Goal: Information Seeking & Learning: Learn about a topic

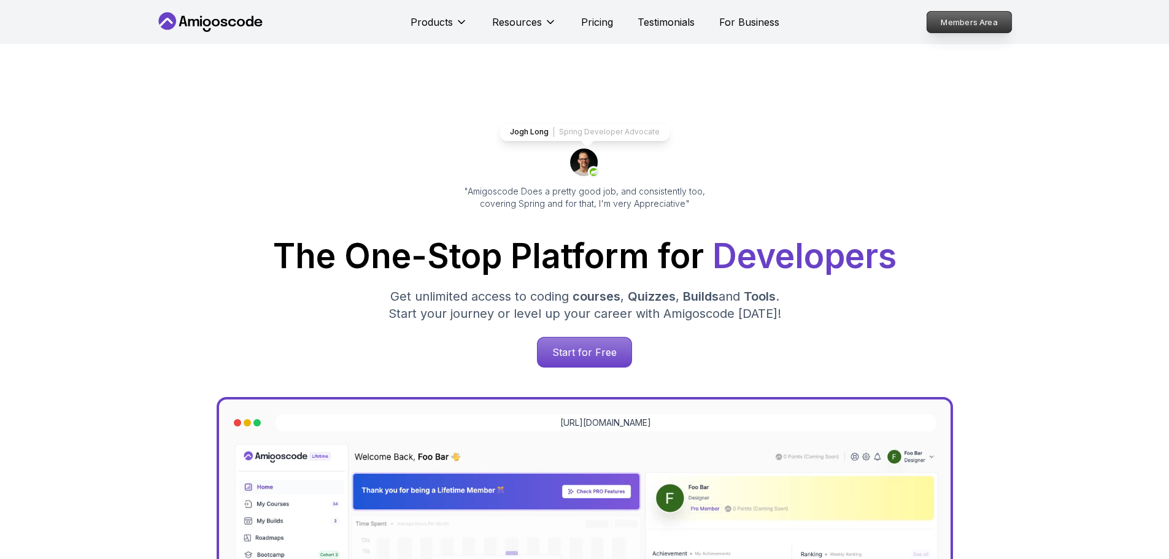
click at [991, 21] on p "Members Area" at bounding box center [969, 22] width 85 height 21
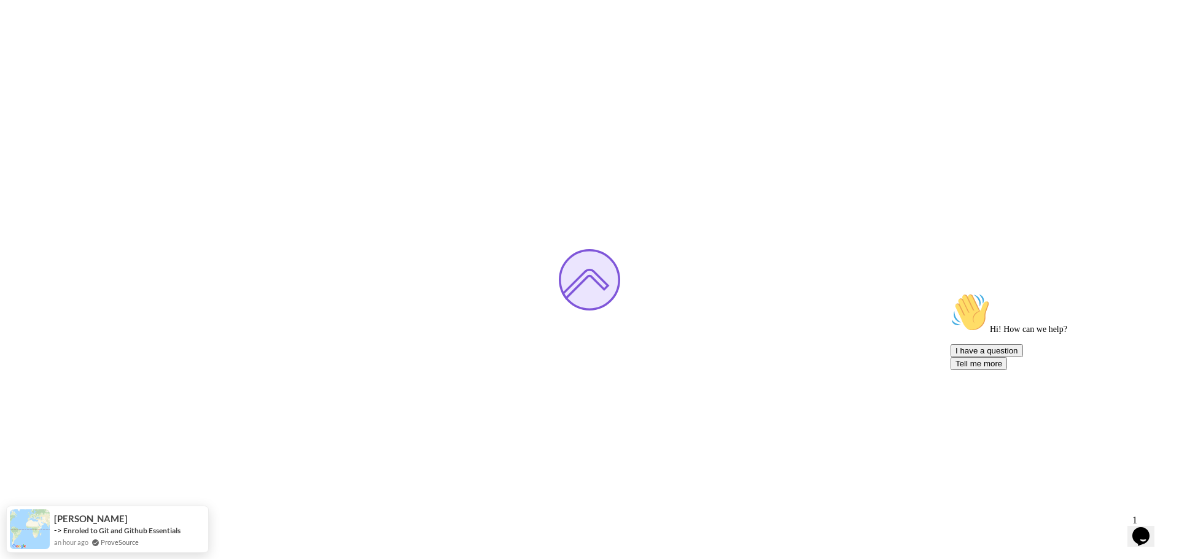
click at [1147, 533] on icon "Opens Chat This icon Opens the chat window." at bounding box center [1141, 537] width 20 height 20
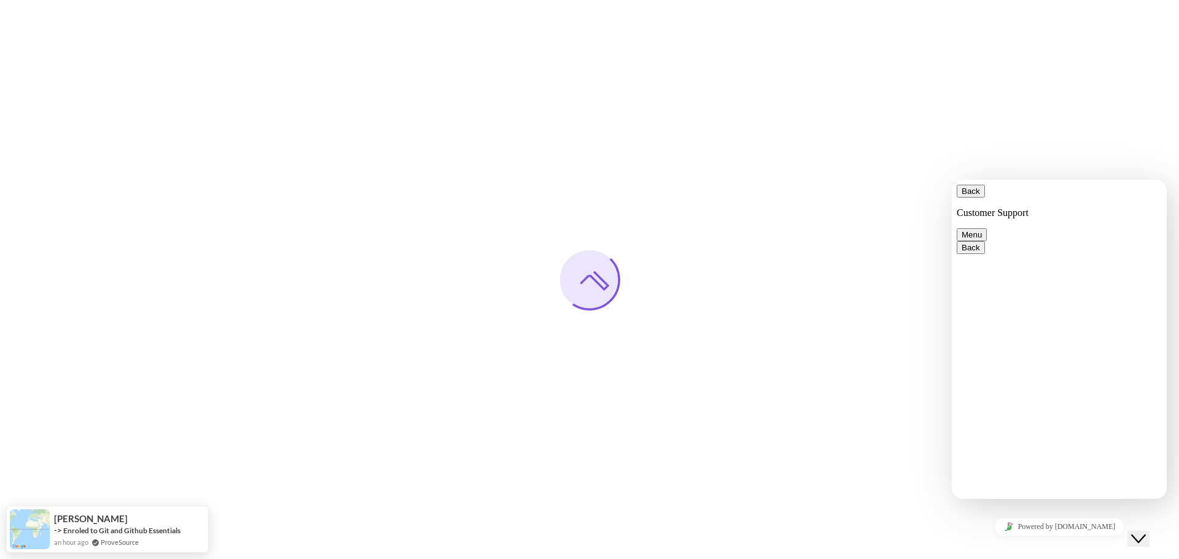
click at [1142, 532] on icon "Close Chat This icon closes the chat window." at bounding box center [1138, 539] width 15 height 15
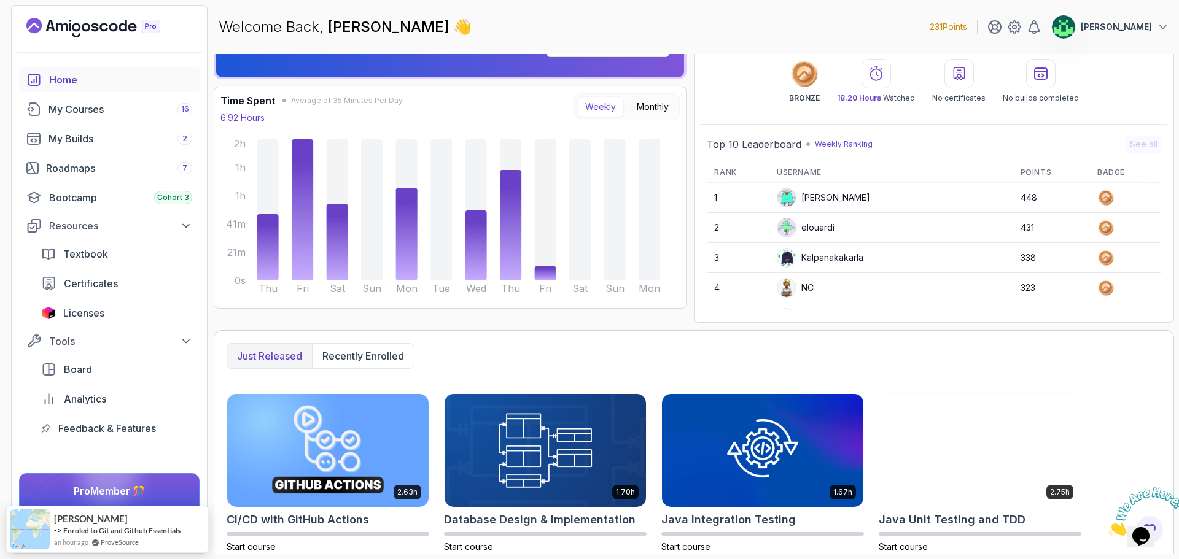
scroll to position [123, 0]
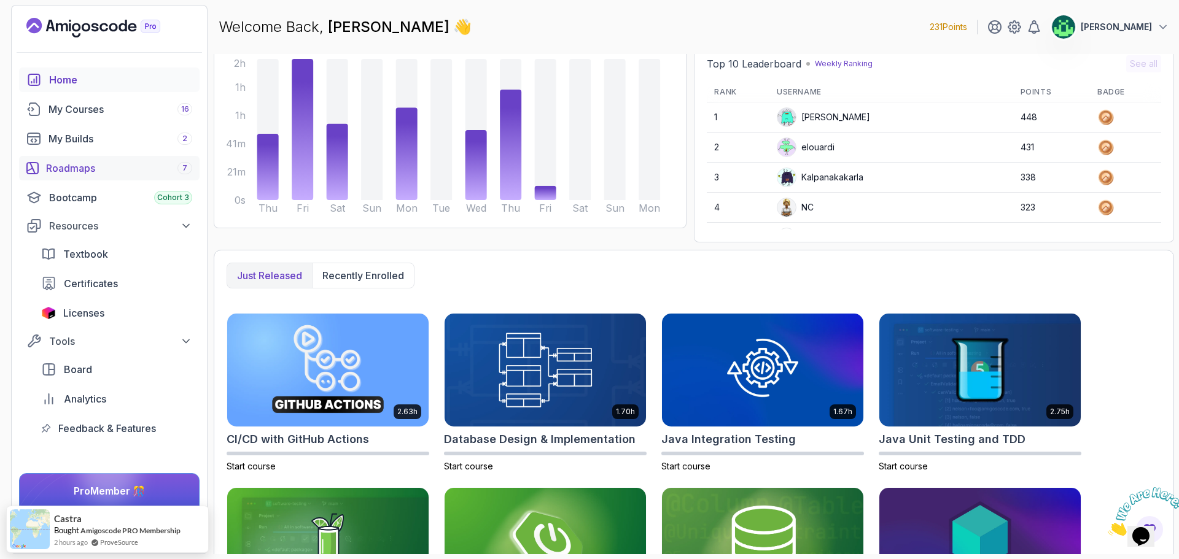
click at [106, 172] on div "Roadmaps 7" at bounding box center [119, 168] width 146 height 15
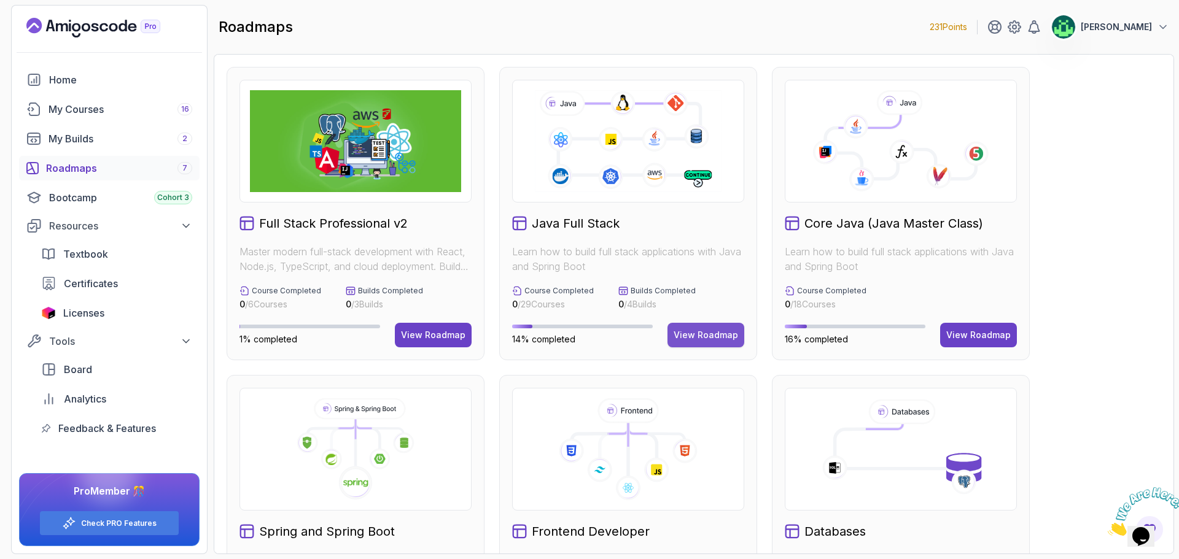
click at [713, 332] on div "View Roadmap" at bounding box center [705, 335] width 64 height 12
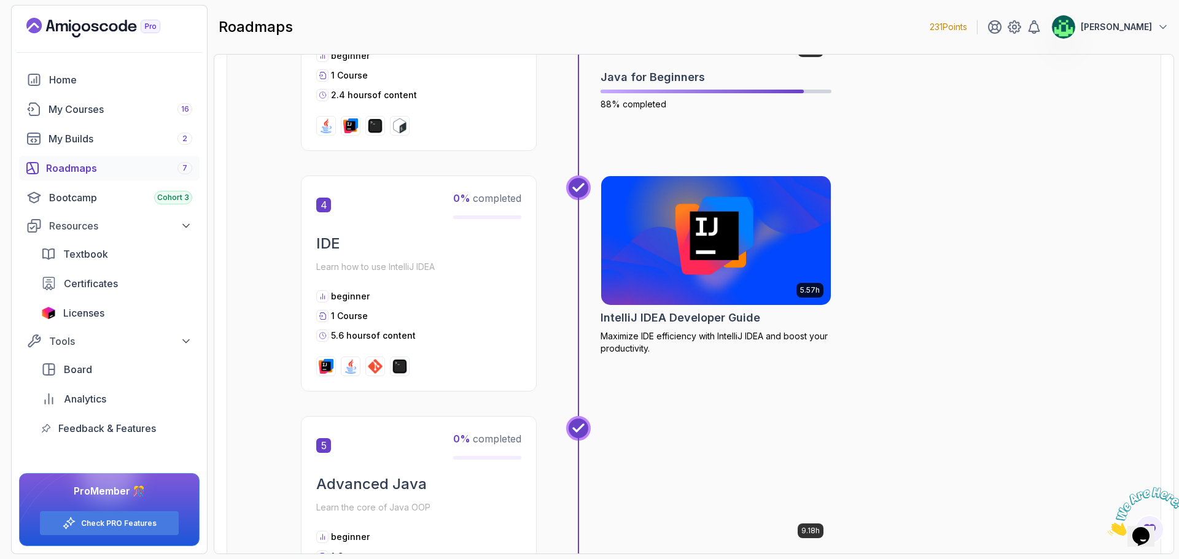
scroll to position [1166, 0]
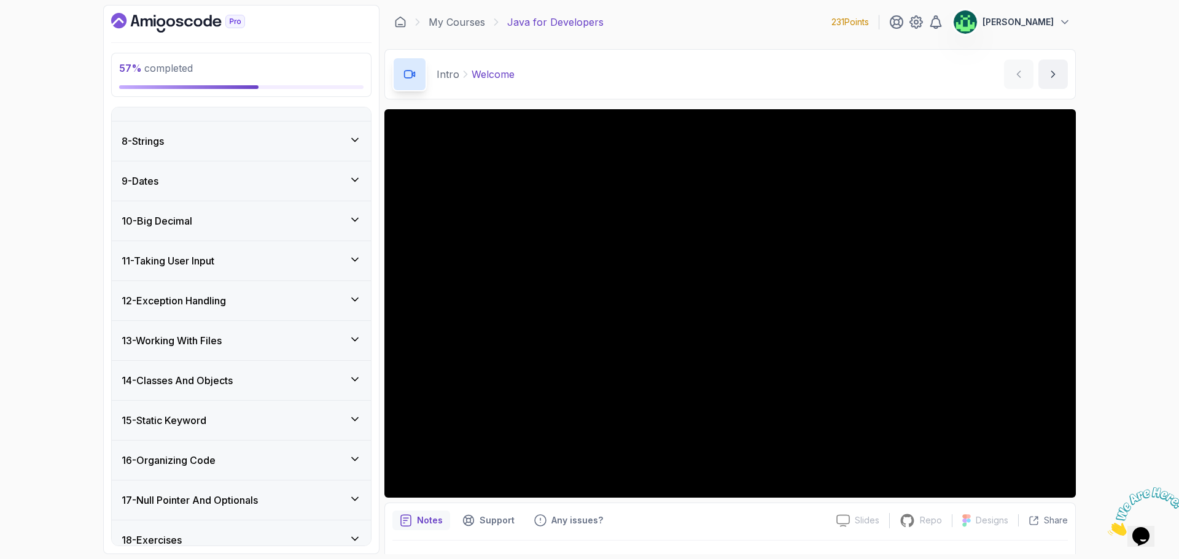
click at [253, 307] on div "12 - Exception Handling" at bounding box center [241, 300] width 239 height 15
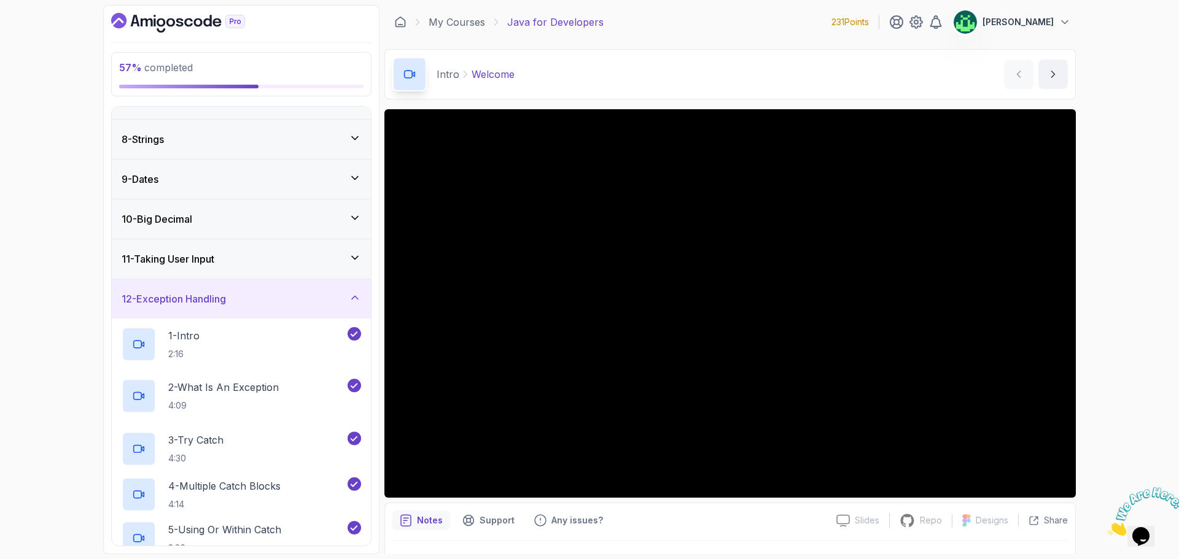
scroll to position [265, 0]
click at [265, 390] on p "2 - What Is An Exception" at bounding box center [223, 388] width 110 height 15
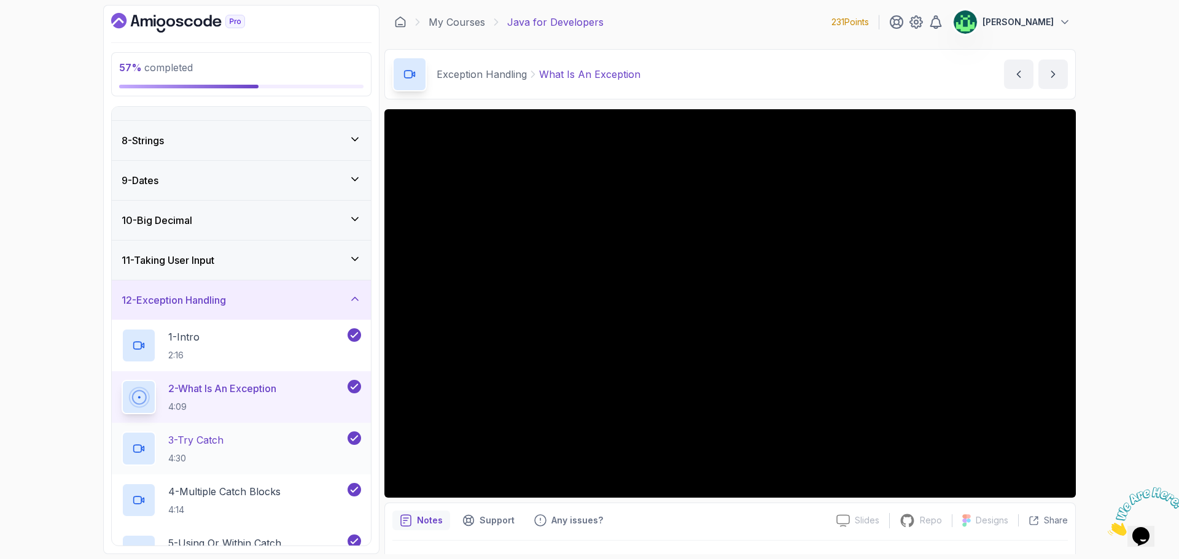
click at [236, 439] on div "3 - Try Catch 4:30" at bounding box center [233, 449] width 223 height 34
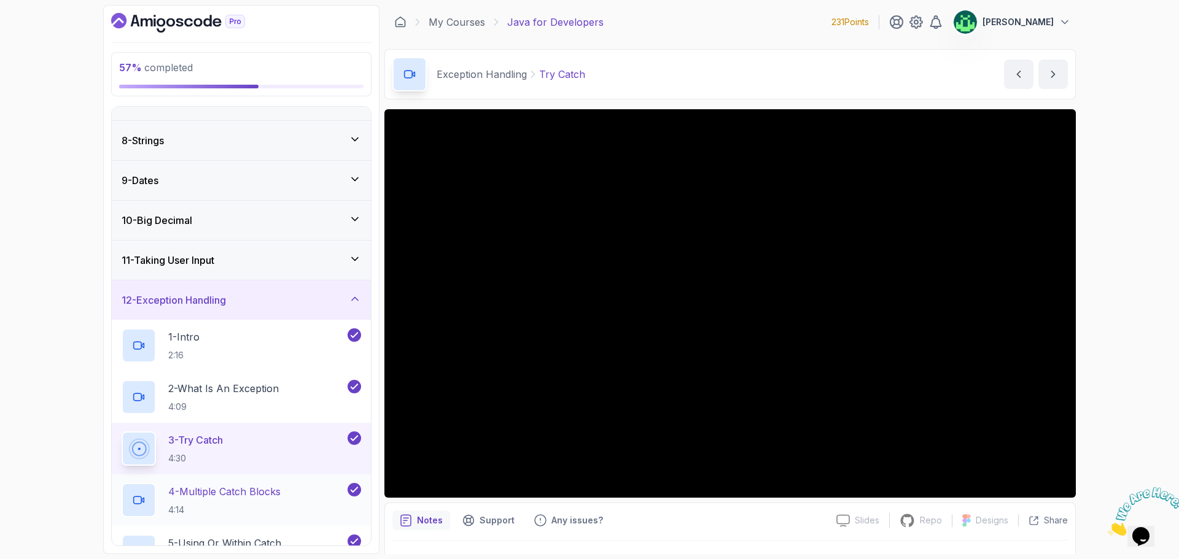
click at [289, 498] on div "4 - Multiple Catch Blocks 4:14" at bounding box center [233, 500] width 223 height 34
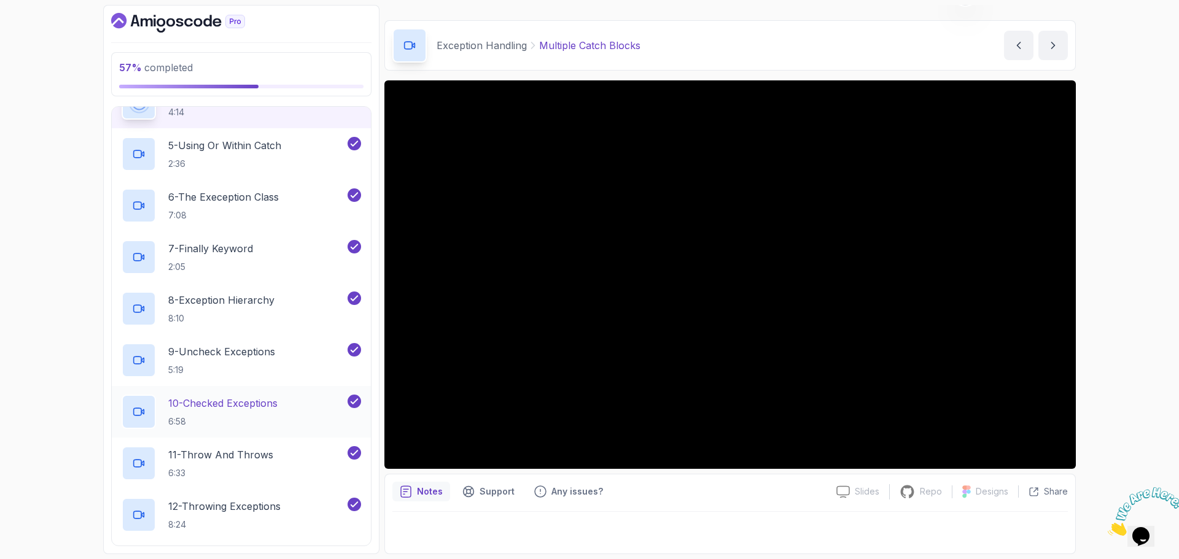
scroll to position [511, 0]
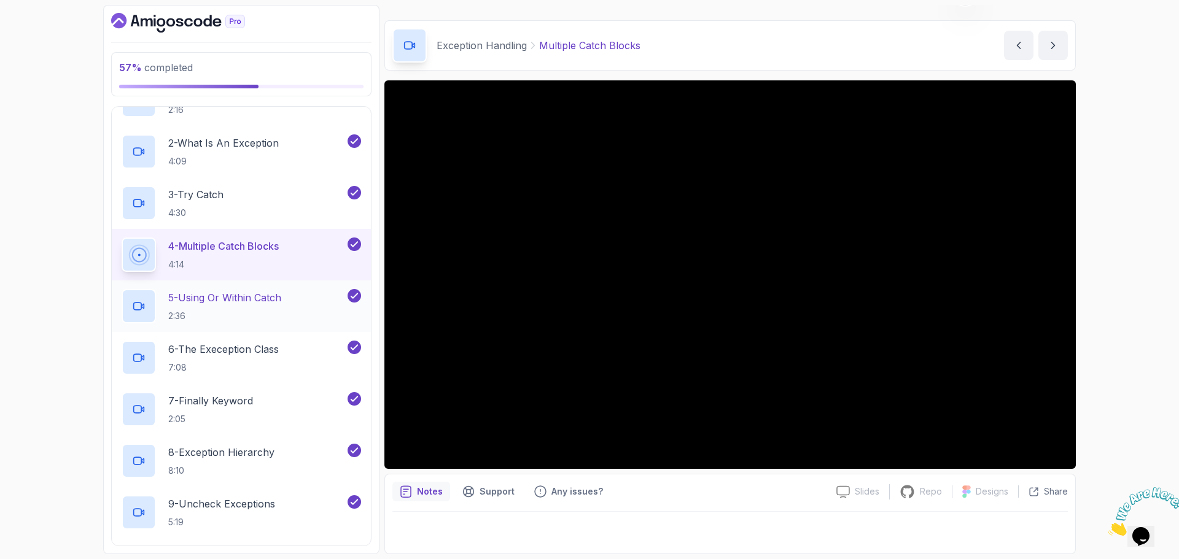
click at [238, 304] on p "5 - Using Or Within Catch" at bounding box center [224, 297] width 113 height 15
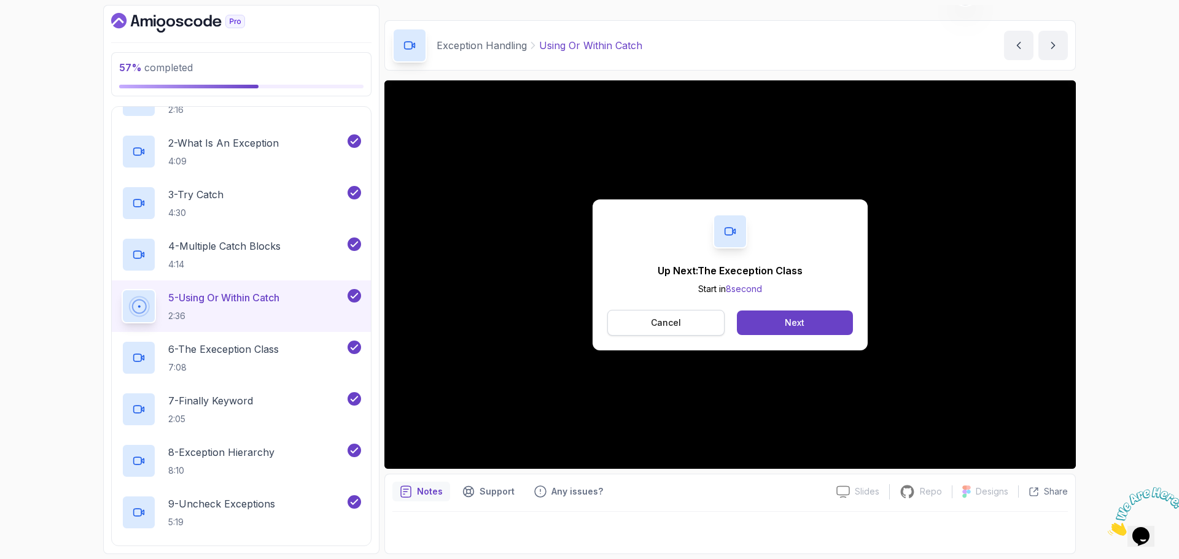
click at [668, 329] on button "Cancel" at bounding box center [665, 323] width 117 height 26
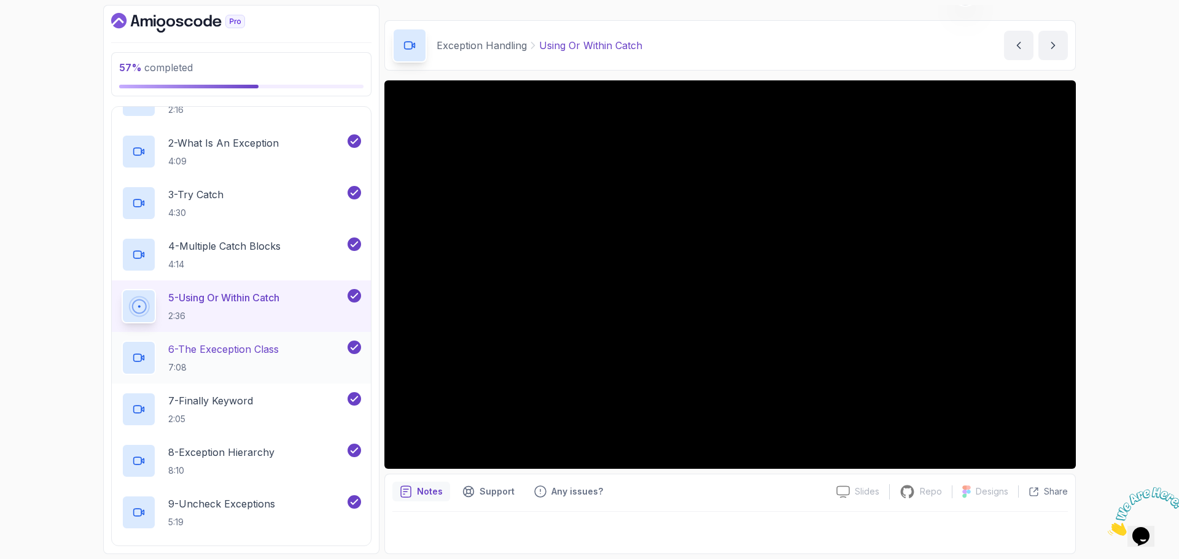
click at [260, 356] on p "6 - The Exeception Class" at bounding box center [223, 349] width 110 height 15
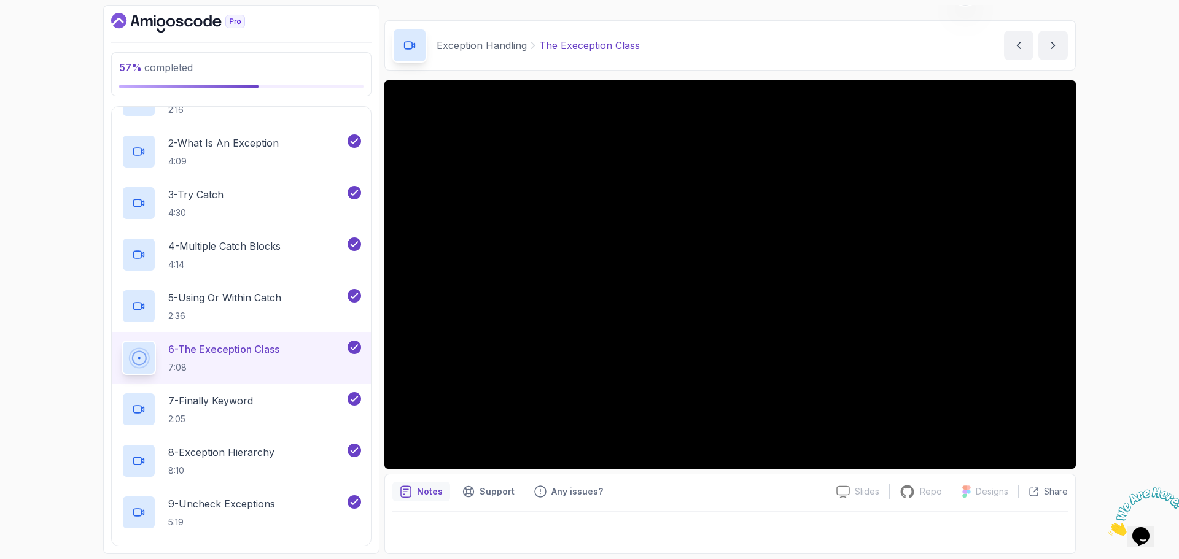
click at [713, 495] on div "Notes Support Any issues?" at bounding box center [609, 492] width 434 height 20
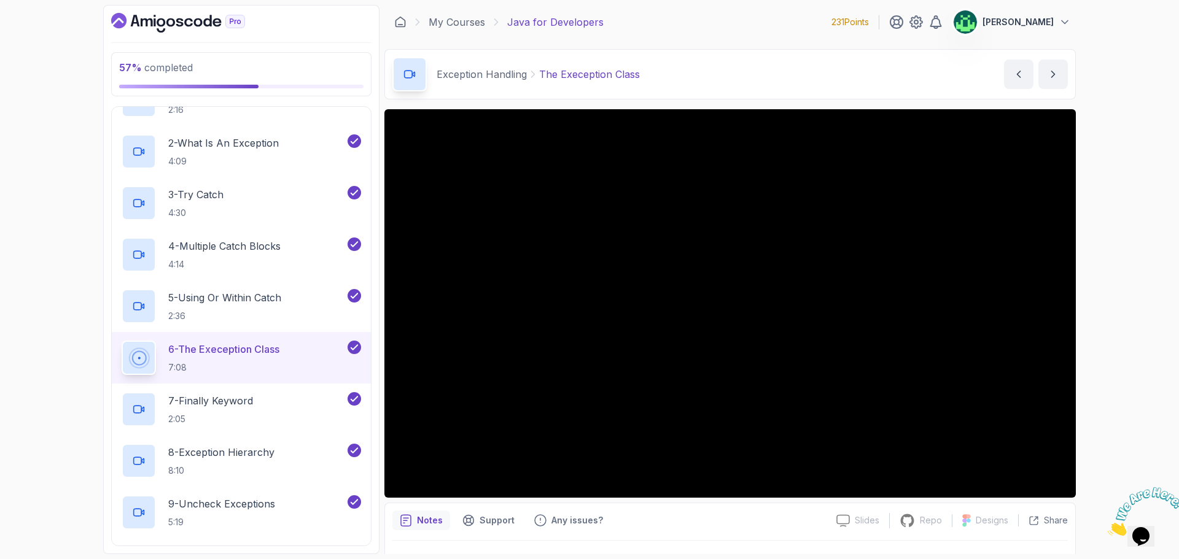
scroll to position [29, 0]
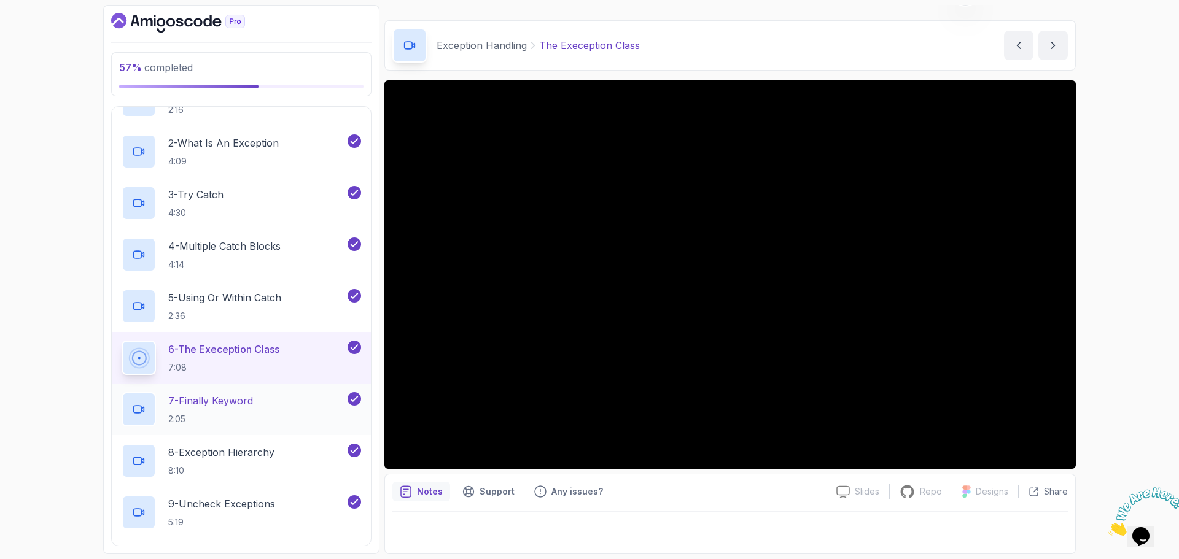
click at [263, 405] on div "7 - Finally Keyword 2:05" at bounding box center [233, 409] width 223 height 34
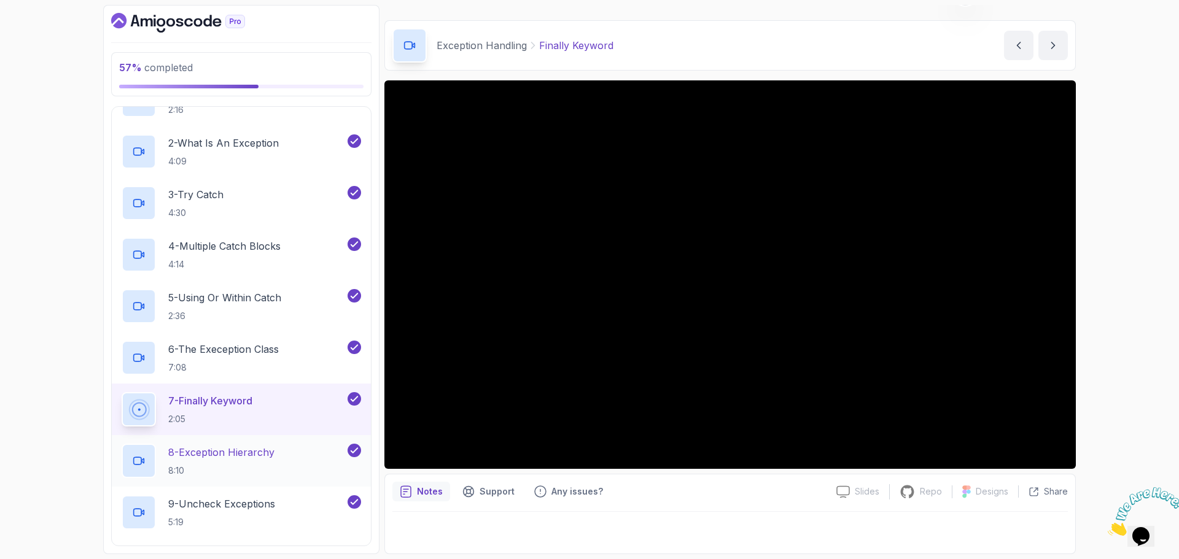
click at [264, 455] on p "8 - Exception Hierarchy" at bounding box center [221, 452] width 106 height 15
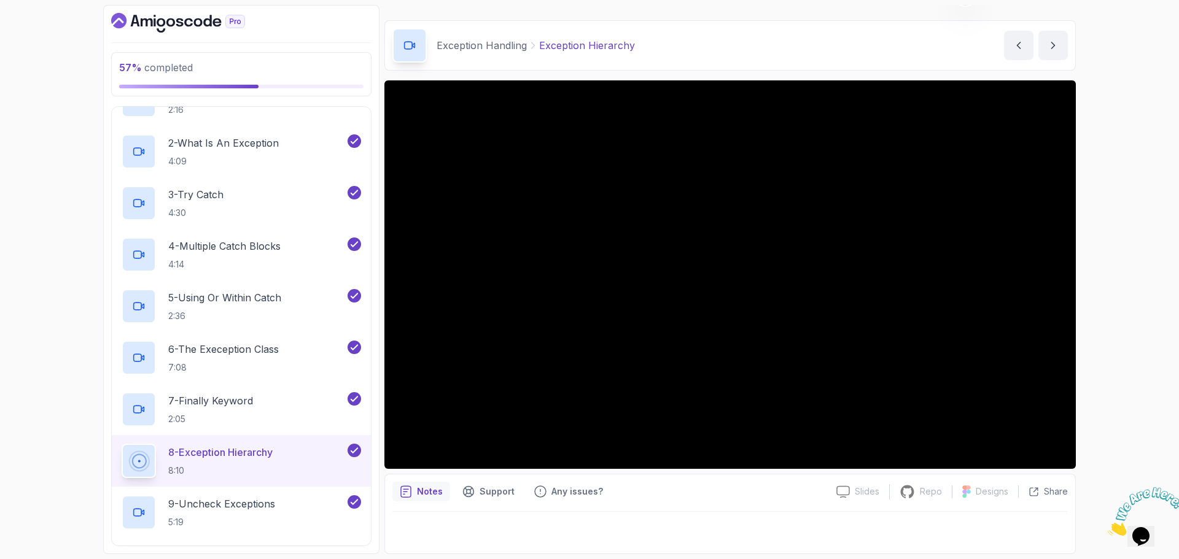
click at [1133, 309] on div "57 % completed 1 - Intro 2 - Loops 3 - If Statements 4 - Packages 5 - Access Mo…" at bounding box center [589, 279] width 1179 height 559
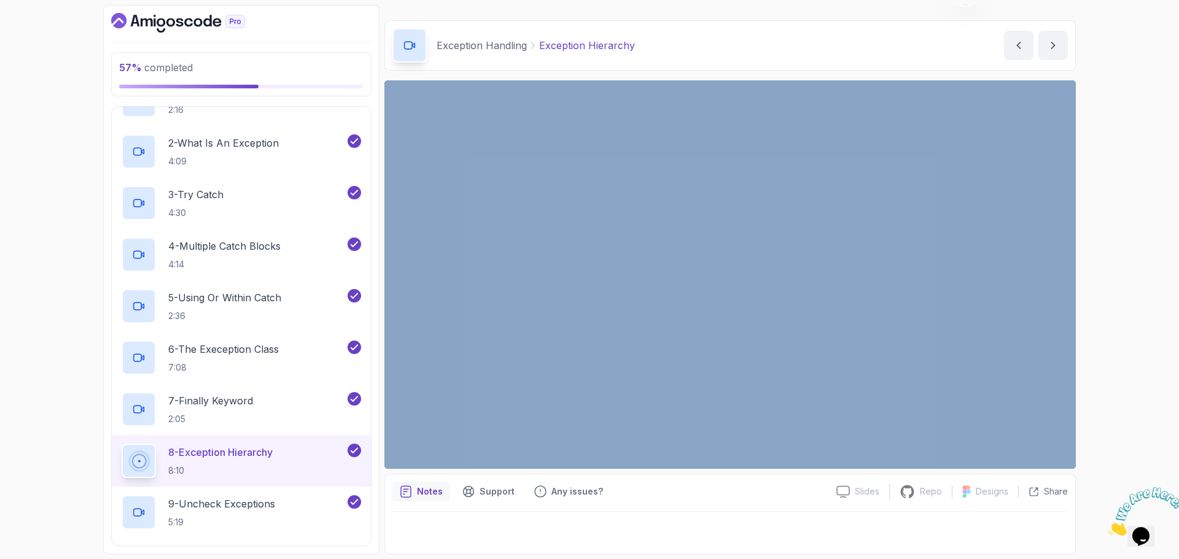
click at [1133, 309] on div "57 % completed 1 - Intro 2 - Loops 3 - If Statements 4 - Packages 5 - Access Mo…" at bounding box center [589, 279] width 1179 height 559
click at [1130, 339] on div "57 % completed 1 - Intro 2 - Loops 3 - If Statements 4 - Packages 5 - Access Mo…" at bounding box center [589, 279] width 1179 height 559
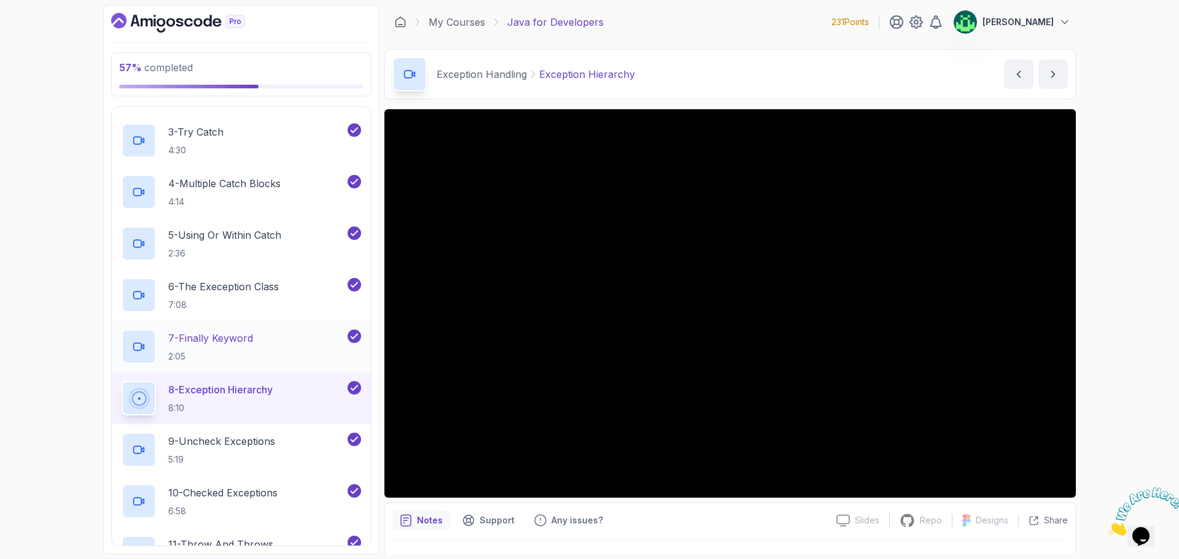
scroll to position [572, 0]
click at [271, 291] on p "6 - The Exeception Class" at bounding box center [223, 288] width 110 height 15
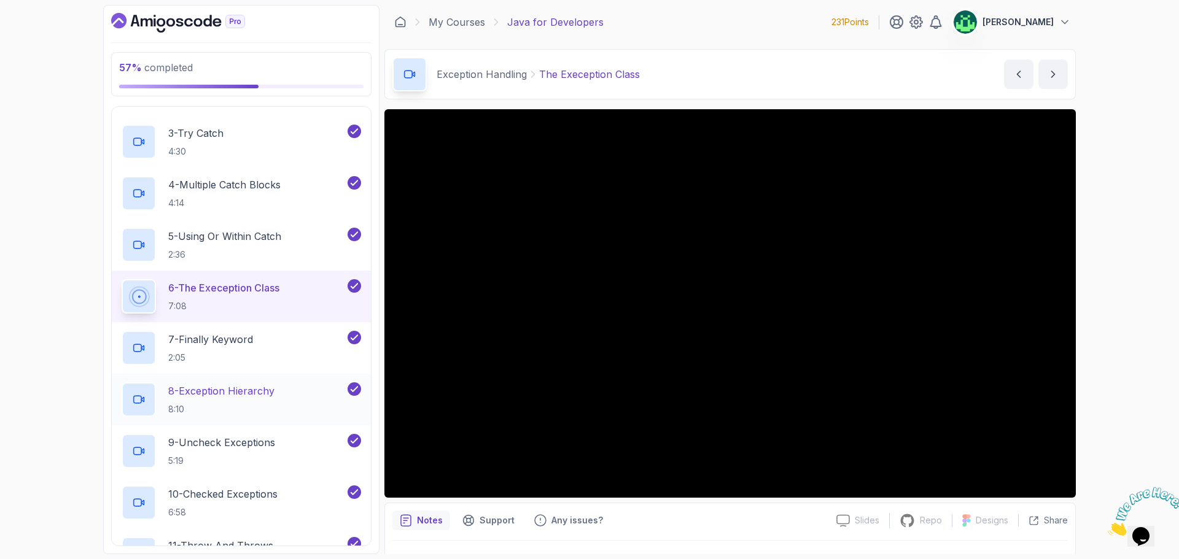
click at [262, 398] on p "8 - Exception Hierarchy" at bounding box center [221, 391] width 106 height 15
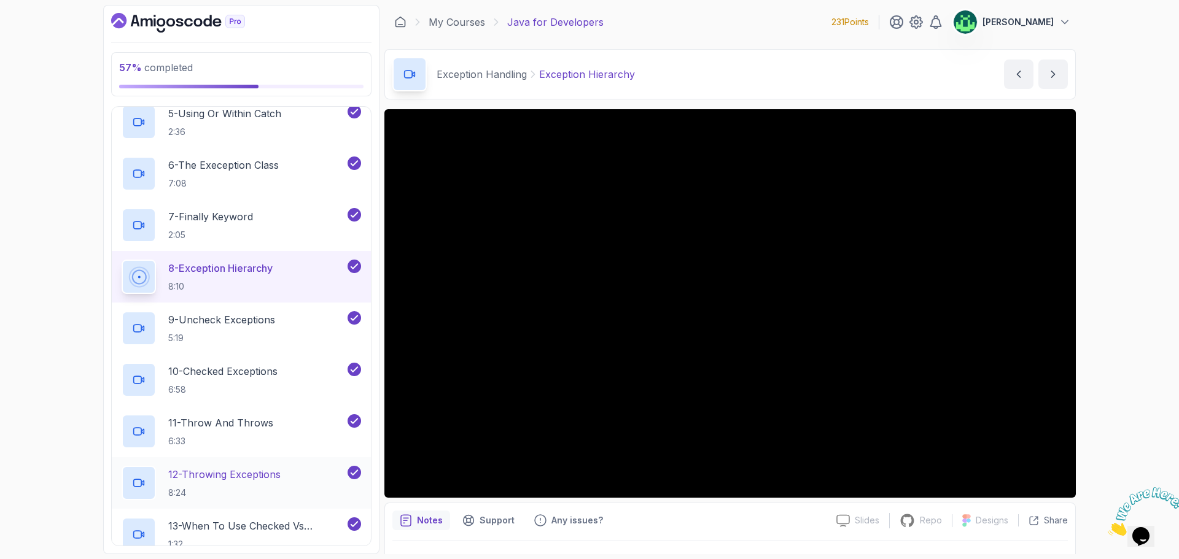
scroll to position [572, 0]
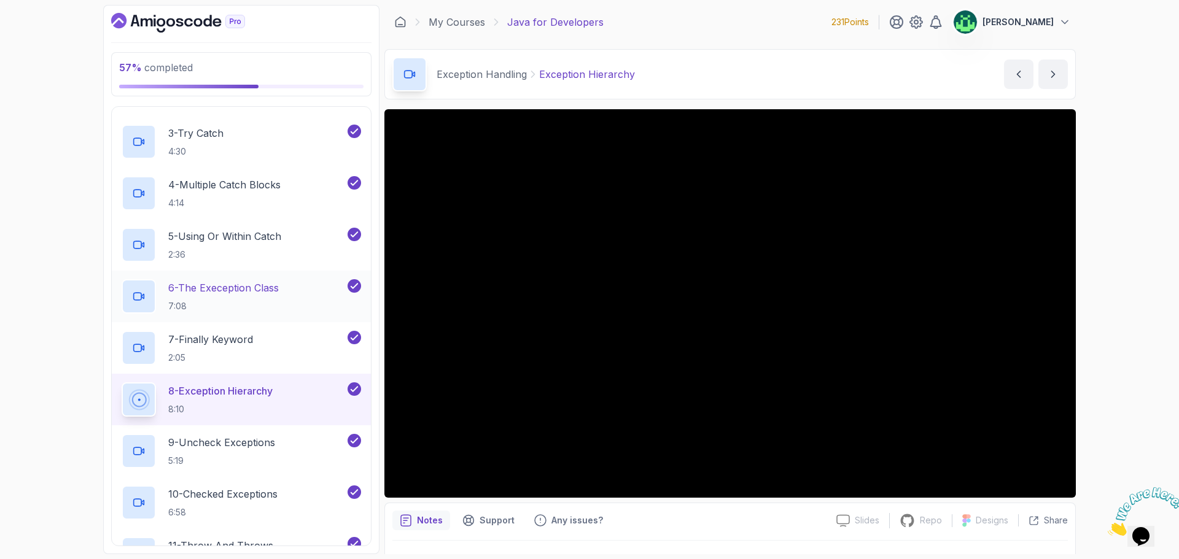
click at [275, 292] on p "6 - The Exeception Class" at bounding box center [223, 288] width 110 height 15
